Goal: Information Seeking & Learning: Learn about a topic

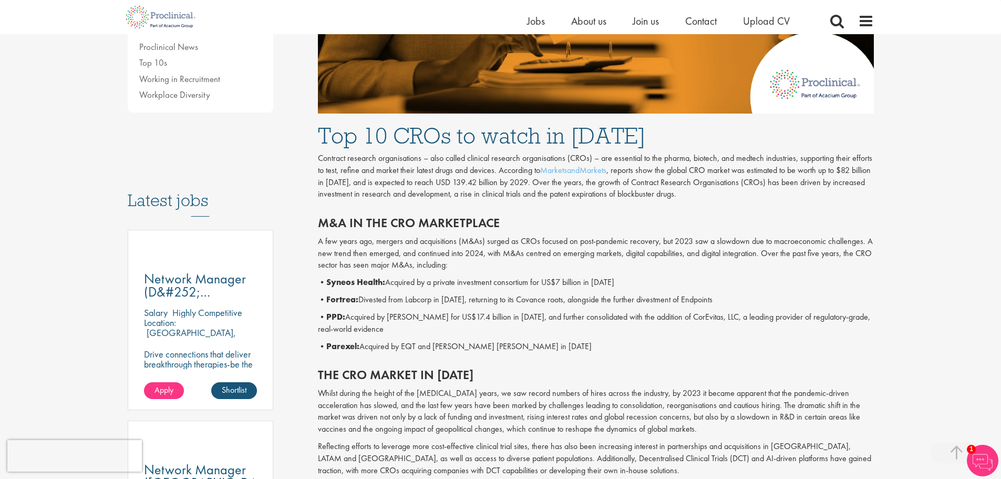
scroll to position [420, 0]
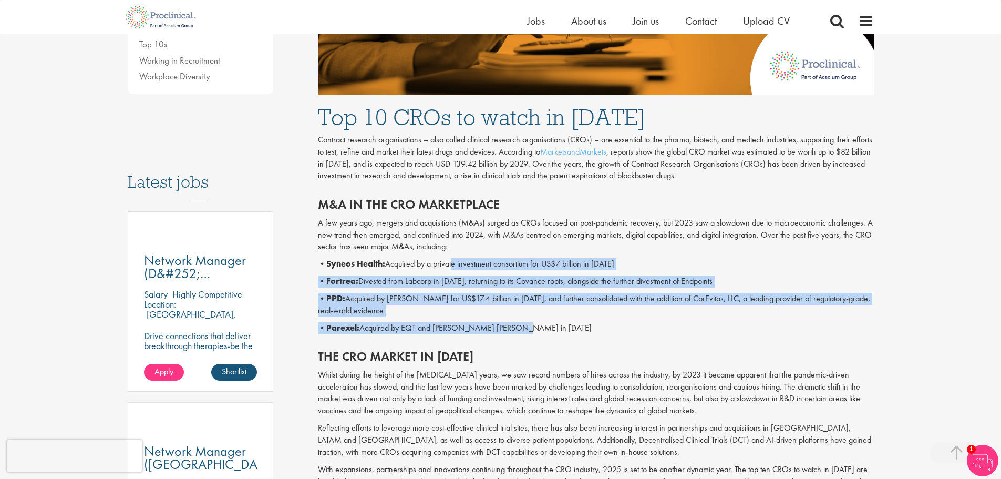
drag, startPoint x: 456, startPoint y: 261, endPoint x: 543, endPoint y: 319, distance: 104.0
click at [543, 319] on div "M&A in the CRO marketplace A few years ago, mergers and acquisitions (M&As) sur…" at bounding box center [595, 263] width 571 height 152
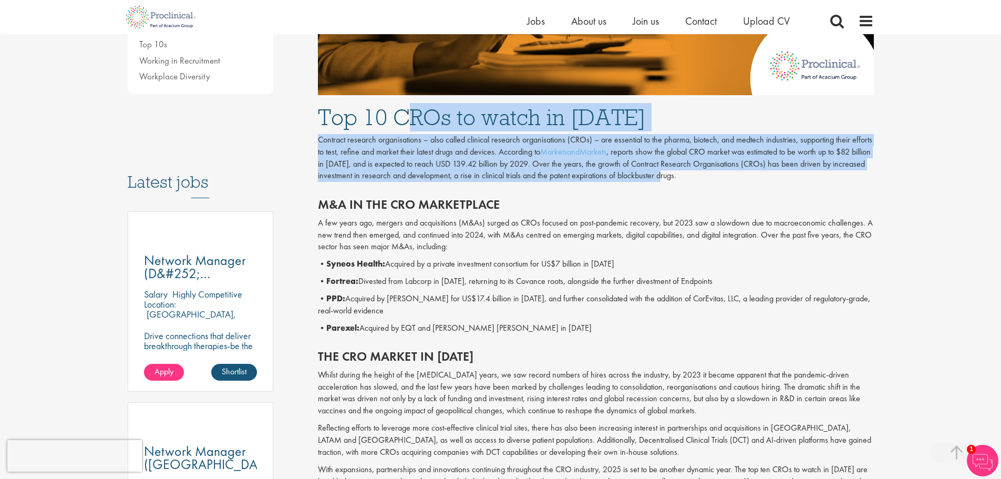
drag, startPoint x: 404, startPoint y: 133, endPoint x: 665, endPoint y: 176, distance: 264.6
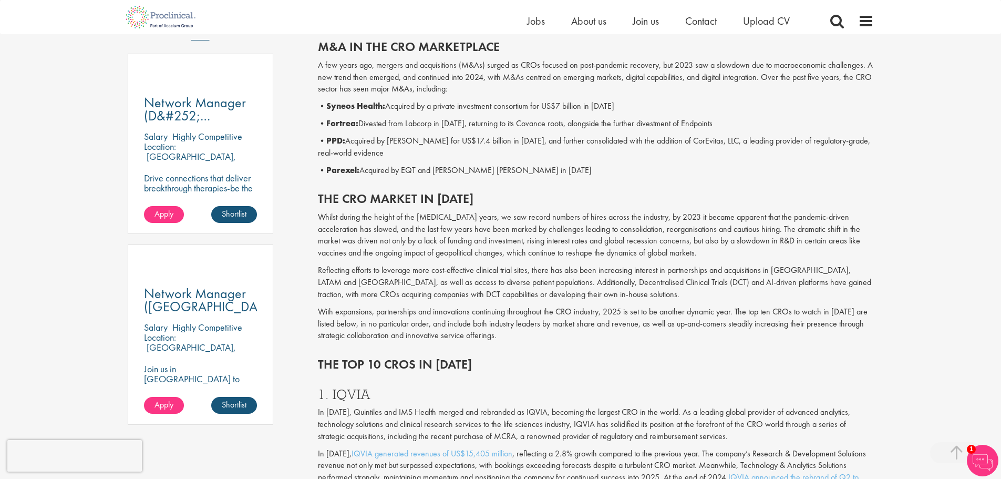
scroll to position [315, 0]
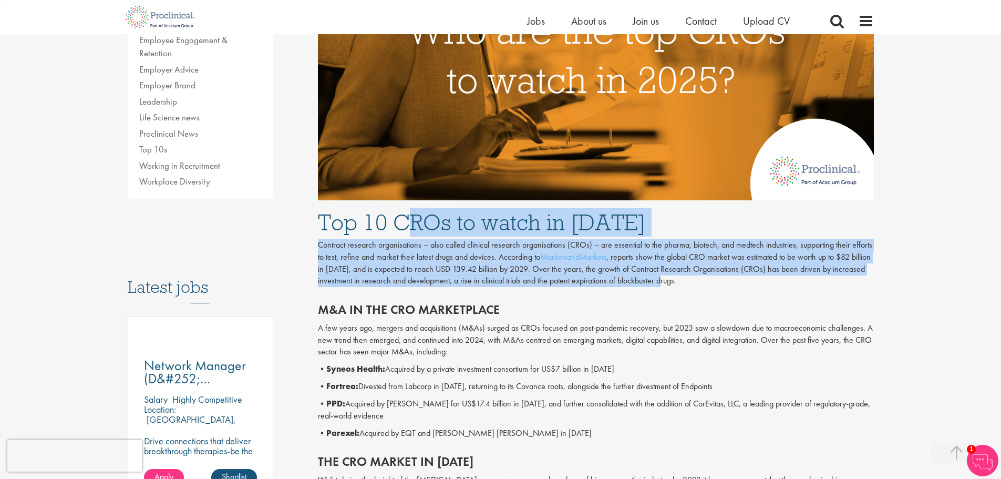
click at [402, 273] on p "Contract research organisations – also called clinical research organisations (…" at bounding box center [596, 263] width 556 height 48
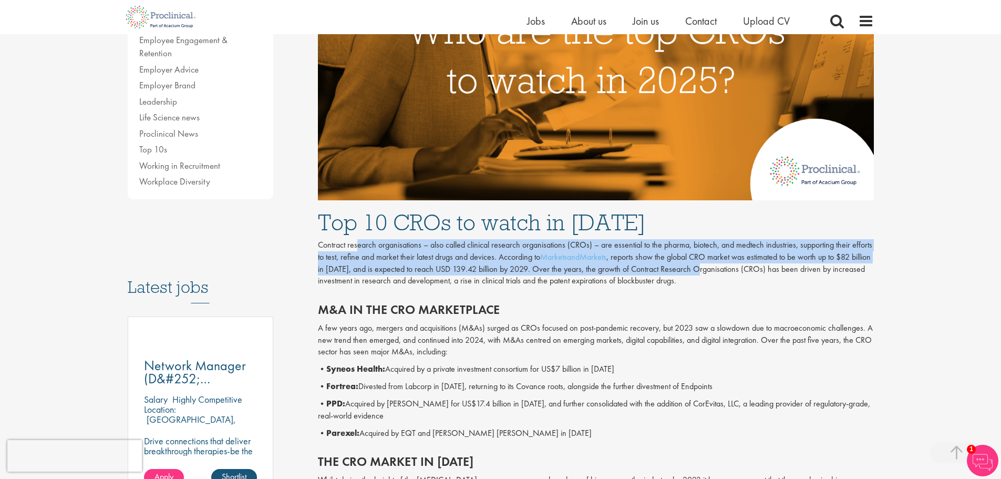
drag, startPoint x: 356, startPoint y: 243, endPoint x: 701, endPoint y: 269, distance: 346.1
click at [701, 269] on p "Contract research organisations – also called clinical research organisations (…" at bounding box center [596, 263] width 556 height 48
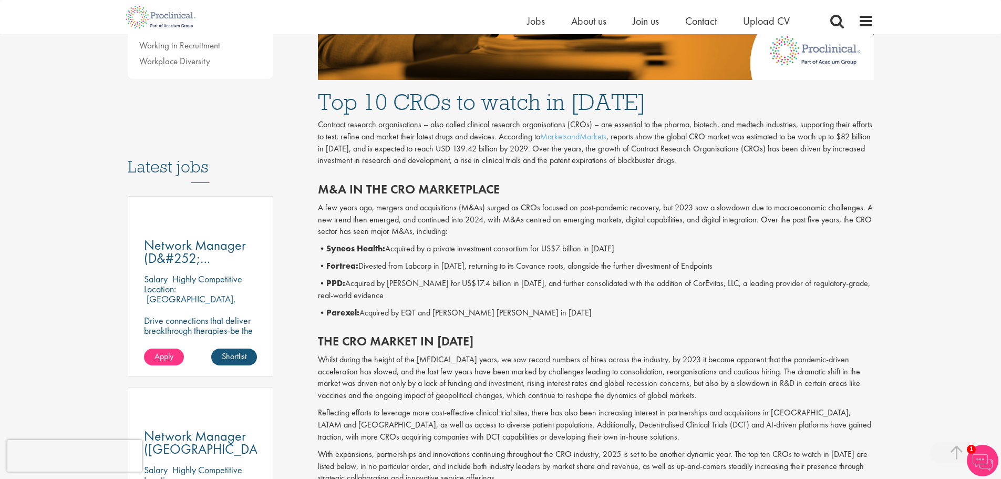
scroll to position [420, 0]
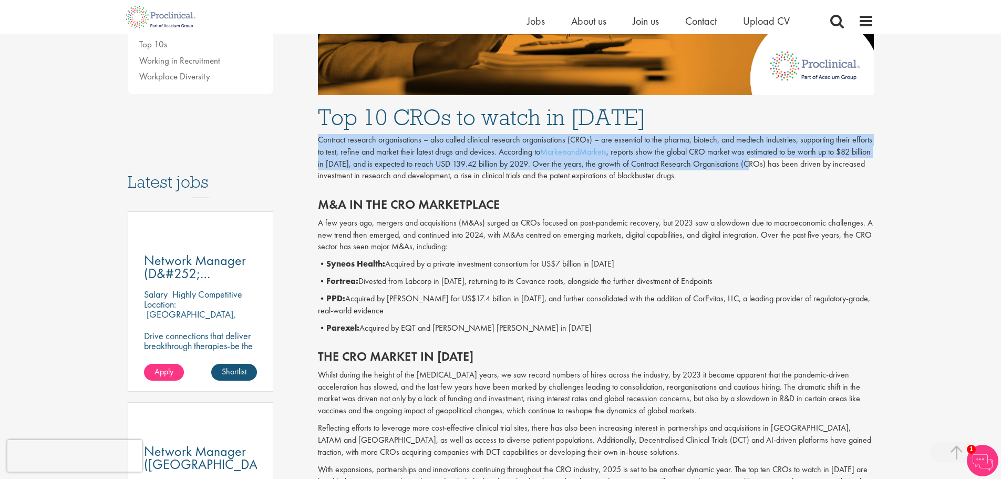
drag, startPoint x: 319, startPoint y: 141, endPoint x: 753, endPoint y: 161, distance: 433.8
click at [753, 161] on p "Contract research organisations – also called clinical research organisations (…" at bounding box center [596, 158] width 556 height 48
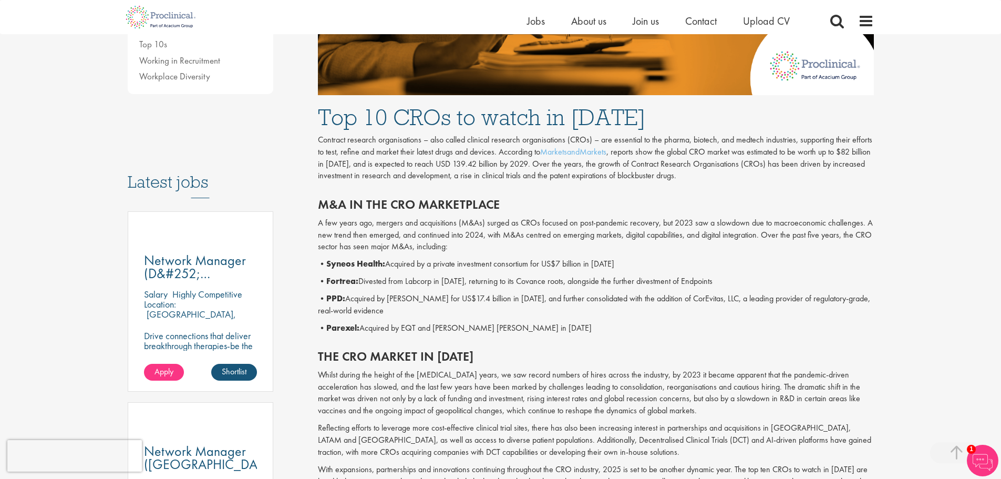
click at [727, 175] on p "Contract research organisations – also called clinical research organisations (…" at bounding box center [596, 158] width 556 height 48
drag, startPoint x: 629, startPoint y: 162, endPoint x: 647, endPoint y: 165, distance: 18.7
click at [647, 165] on p "Contract research organisations – also called clinical research organisations (…" at bounding box center [596, 158] width 556 height 48
drag, startPoint x: 625, startPoint y: 167, endPoint x: 757, endPoint y: 167, distance: 131.8
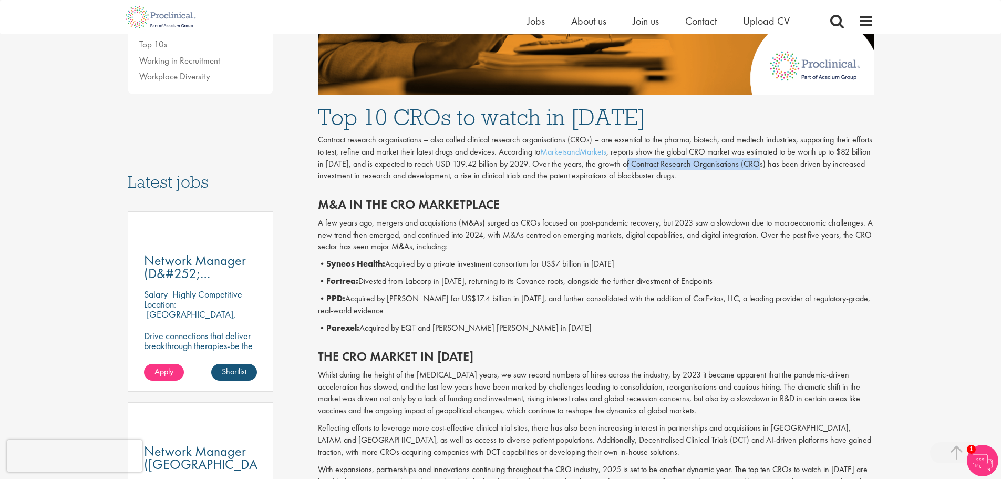
click at [757, 167] on p "Contract research organisations – also called clinical research organisations (…" at bounding box center [596, 158] width 556 height 48
copy p "Contract Research Organisations (CROs)"
click at [784, 172] on p "Contract research organisations – also called clinical research organisations (…" at bounding box center [596, 158] width 556 height 48
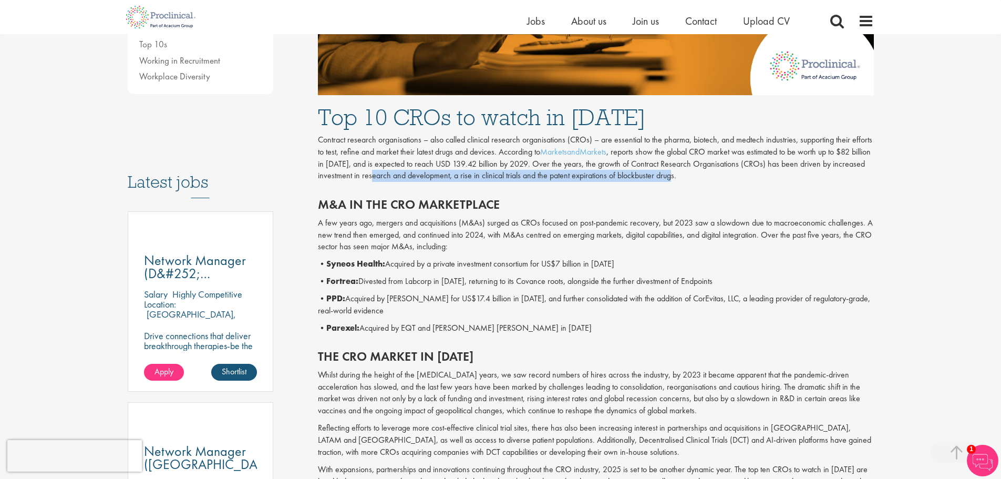
drag, startPoint x: 378, startPoint y: 176, endPoint x: 689, endPoint y: 178, distance: 311.0
click at [689, 178] on p "Contract research organisations – also called clinical research organisations (…" at bounding box center [596, 158] width 556 height 48
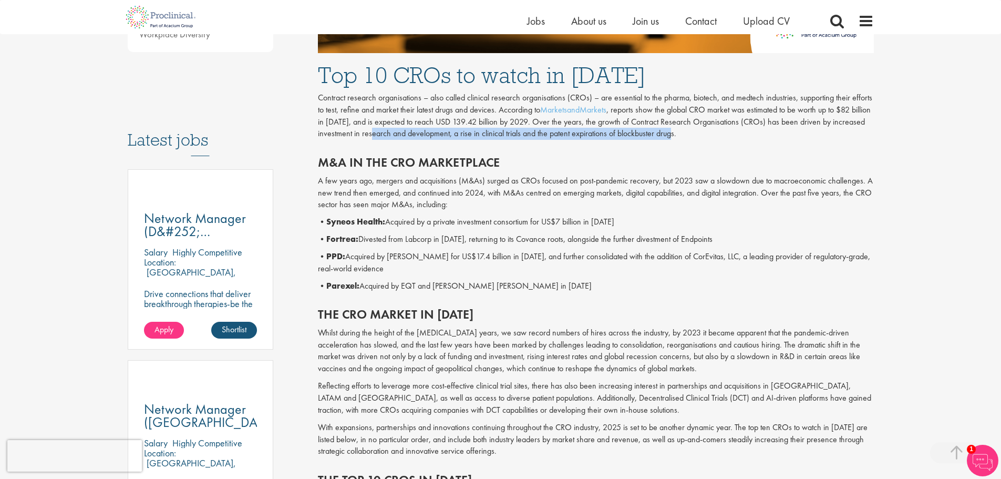
scroll to position [525, 0]
